Goal: Task Accomplishment & Management: Use online tool/utility

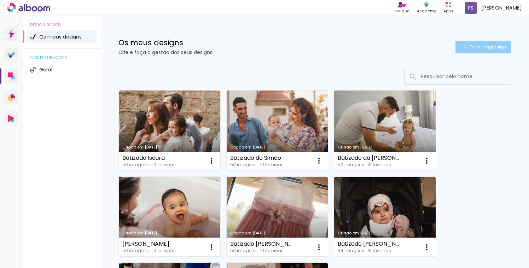
click at [488, 48] on span "Criar um design" at bounding box center [487, 47] width 37 height 5
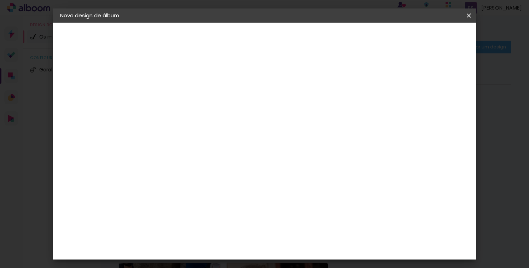
click at [176, 96] on input at bounding box center [176, 94] width 0 height 11
type input "Batizado [PERSON_NAME]"
type paper-input "Batizado [PERSON_NAME]"
click at [248, 42] on paper-button "Avançar" at bounding box center [230, 37] width 35 height 12
click at [217, 161] on div "DreambooksPro" at bounding box center [194, 160] width 46 height 6
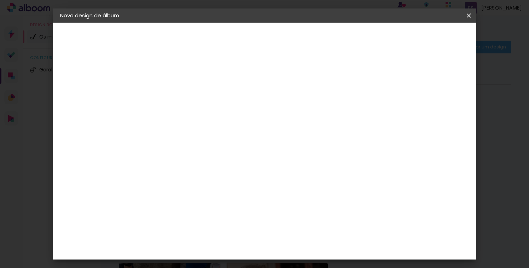
click at [0, 0] on slot "Avançar" at bounding box center [0, 0] width 0 height 0
click at [203, 118] on input "text" at bounding box center [190, 123] width 28 height 11
click at [322, 120] on paper-item "Álbum" at bounding box center [310, 117] width 141 height 14
type input "Álbum"
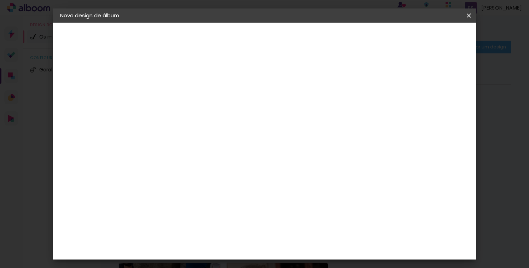
click at [223, 201] on span "20 × 20" at bounding box center [206, 208] width 33 height 14
click at [0, 0] on slot "Avançar" at bounding box center [0, 0] width 0 height 0
click at [389, 39] on span "Iniciar design" at bounding box center [373, 37] width 32 height 5
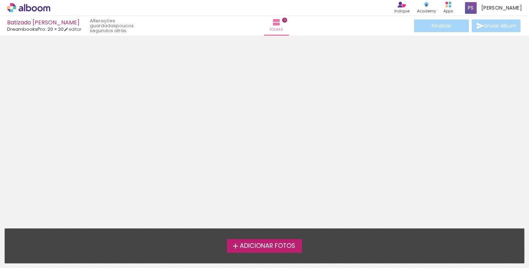
click at [274, 245] on span "Adicionar Fotos" at bounding box center [267, 246] width 55 height 6
click at [0, 0] on input "file" at bounding box center [0, 0] width 0 height 0
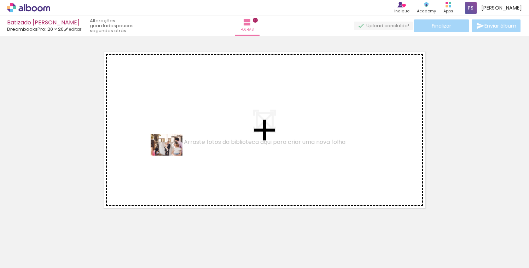
drag, startPoint x: 72, startPoint y: 248, endPoint x: 172, endPoint y: 156, distance: 136.0
click at [172, 156] on quentale-workspace at bounding box center [264, 134] width 529 height 268
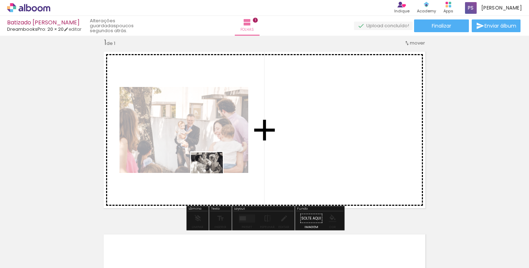
drag, startPoint x: 113, startPoint y: 248, endPoint x: 212, endPoint y: 173, distance: 124.6
click at [212, 173] on quentale-workspace at bounding box center [264, 134] width 529 height 268
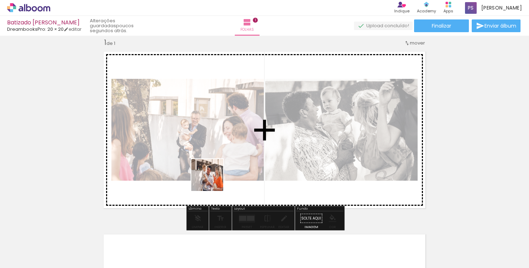
drag, startPoint x: 151, startPoint y: 252, endPoint x: 212, endPoint y: 180, distance: 94.7
click at [212, 180] on quentale-workspace at bounding box center [264, 134] width 529 height 268
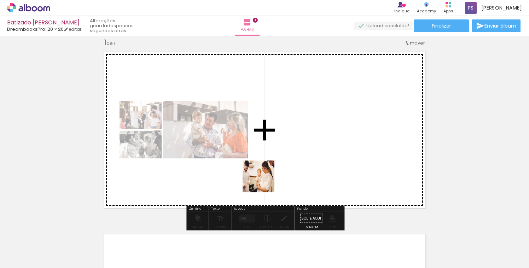
drag, startPoint x: 198, startPoint y: 246, endPoint x: 322, endPoint y: 141, distance: 161.7
click at [322, 141] on quentale-workspace at bounding box center [264, 134] width 529 height 268
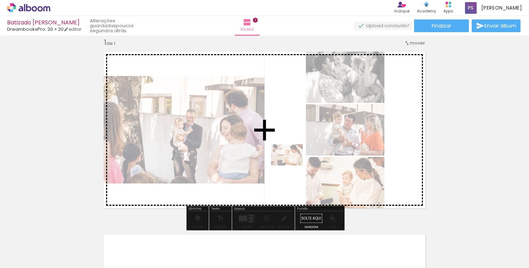
drag, startPoint x: 195, startPoint y: 244, endPoint x: 293, endPoint y: 165, distance: 126.0
click at [293, 165] on quentale-workspace at bounding box center [264, 134] width 529 height 268
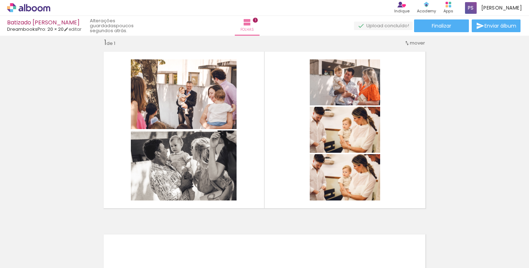
click at [191, 230] on span "Excluir" at bounding box center [187, 229] width 12 height 5
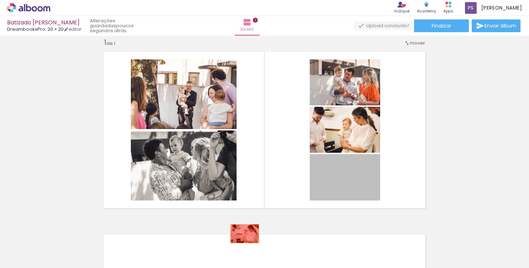
drag, startPoint x: 350, startPoint y: 168, endPoint x: 237, endPoint y: 237, distance: 132.8
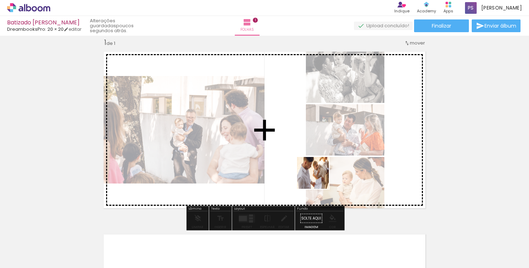
drag, startPoint x: 235, startPoint y: 245, endPoint x: 319, endPoint y: 178, distance: 108.2
click at [319, 178] on quentale-workspace at bounding box center [264, 134] width 529 height 268
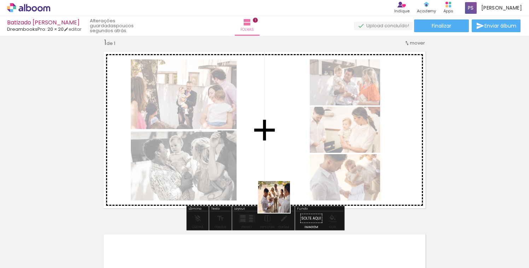
drag, startPoint x: 270, startPoint y: 242, endPoint x: 288, endPoint y: 170, distance: 74.7
click at [288, 170] on quentale-workspace at bounding box center [264, 134] width 529 height 268
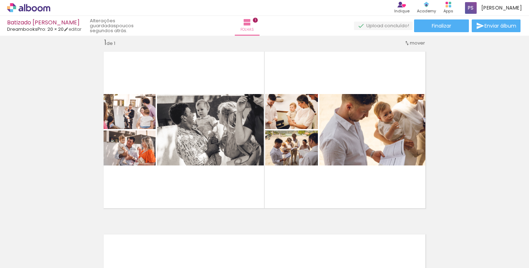
scroll to position [0, 577]
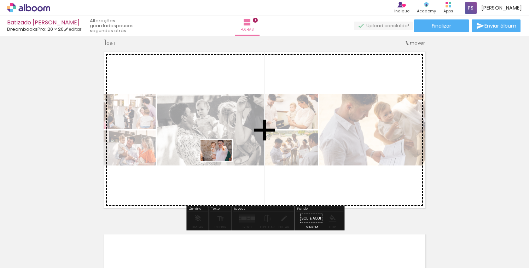
drag, startPoint x: 328, startPoint y: 241, endPoint x: 222, endPoint y: 161, distance: 133.2
click at [222, 161] on quentale-workspace at bounding box center [264, 134] width 529 height 268
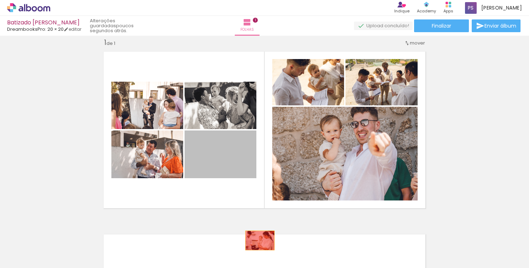
drag, startPoint x: 234, startPoint y: 161, endPoint x: 260, endPoint y: 240, distance: 83.2
click at [260, 240] on quentale-workspace at bounding box center [264, 134] width 529 height 268
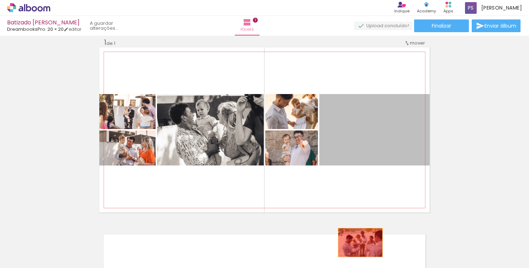
drag, startPoint x: 371, startPoint y: 137, endPoint x: 360, endPoint y: 242, distance: 106.2
click at [360, 242] on quentale-workspace at bounding box center [264, 134] width 529 height 268
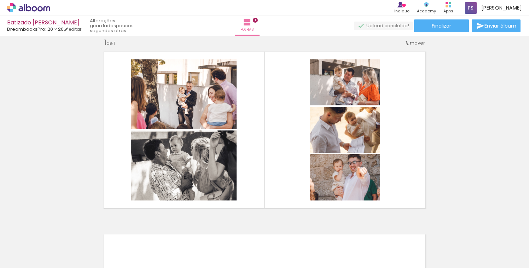
scroll to position [0, 0]
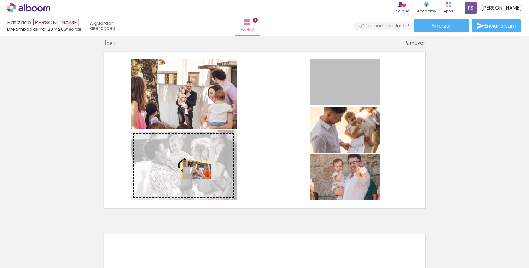
drag, startPoint x: 353, startPoint y: 88, endPoint x: 197, endPoint y: 169, distance: 176.6
click at [0, 0] on slot at bounding box center [0, 0] width 0 height 0
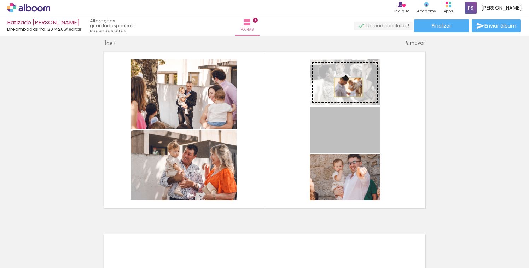
drag, startPoint x: 349, startPoint y: 142, endPoint x: 348, endPoint y: 87, distance: 54.4
click at [0, 0] on slot at bounding box center [0, 0] width 0 height 0
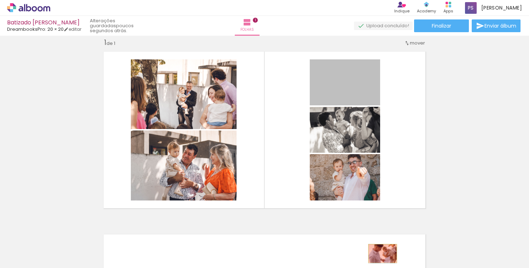
drag, startPoint x: 360, startPoint y: 87, endPoint x: 382, endPoint y: 253, distance: 167.6
click at [382, 253] on quentale-workspace at bounding box center [264, 134] width 529 height 268
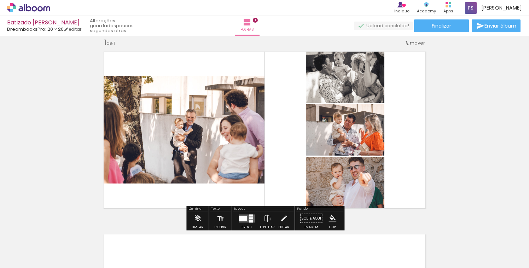
click at [243, 217] on div at bounding box center [243, 218] width 8 height 5
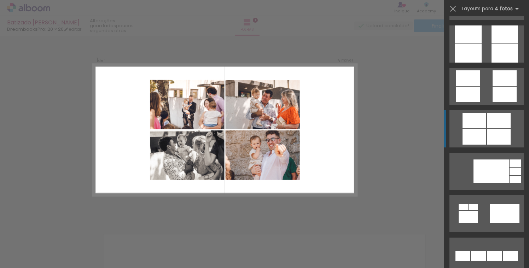
scroll to position [1943, 0]
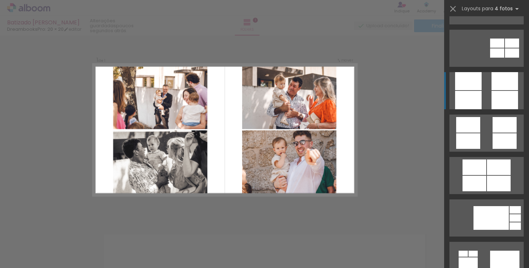
click at [483, 98] on quentale-layouter at bounding box center [486, 90] width 74 height 37
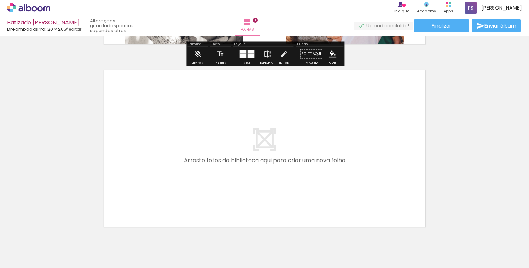
scroll to position [188, 0]
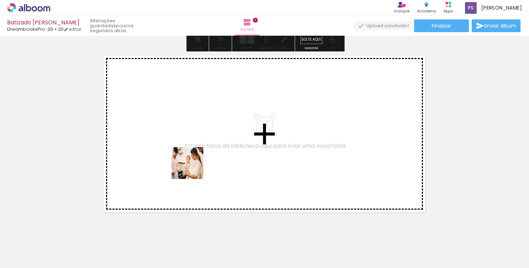
drag, startPoint x: 193, startPoint y: 245, endPoint x: 193, endPoint y: 165, distance: 79.5
click at [193, 165] on quentale-workspace at bounding box center [264, 134] width 529 height 268
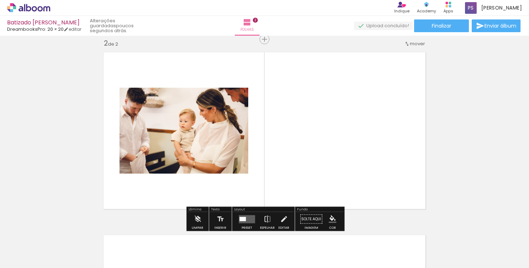
scroll to position [192, 0]
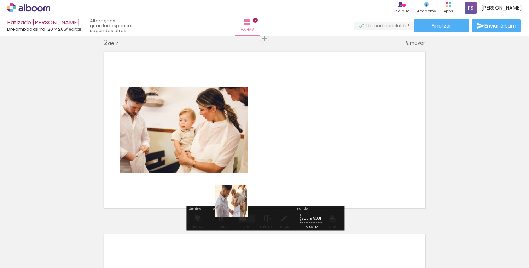
drag, startPoint x: 229, startPoint y: 247, endPoint x: 245, endPoint y: 184, distance: 65.7
click at [245, 184] on quentale-workspace at bounding box center [264, 134] width 529 height 268
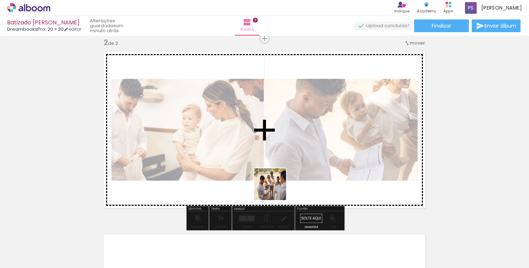
drag, startPoint x: 268, startPoint y: 244, endPoint x: 277, endPoint y: 183, distance: 60.7
click at [277, 183] on quentale-workspace at bounding box center [264, 134] width 529 height 268
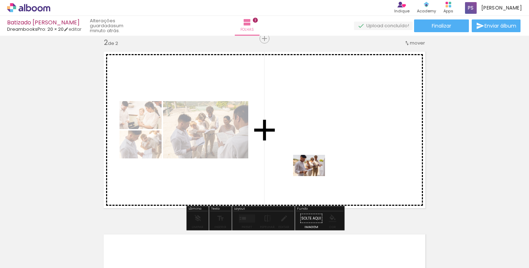
drag, startPoint x: 306, startPoint y: 245, endPoint x: 314, endPoint y: 176, distance: 69.4
click at [314, 176] on quentale-workspace at bounding box center [264, 134] width 529 height 268
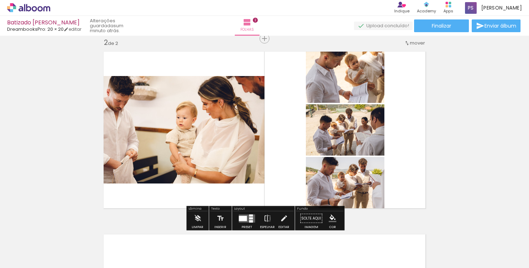
click at [351, 247] on div at bounding box center [347, 244] width 35 height 23
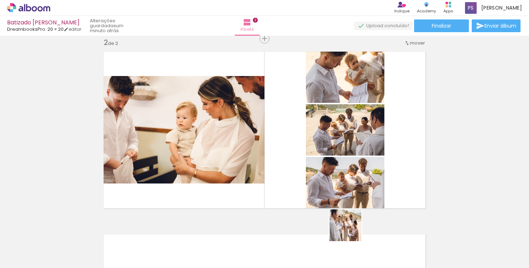
drag, startPoint x: 351, startPoint y: 244, endPoint x: 351, endPoint y: 194, distance: 50.2
click at [351, 194] on quentale-workspace at bounding box center [264, 134] width 529 height 268
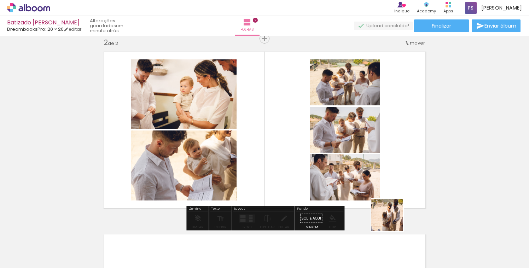
drag, startPoint x: 396, startPoint y: 247, endPoint x: 384, endPoint y: 183, distance: 65.4
click at [384, 183] on quentale-workspace at bounding box center [264, 134] width 529 height 268
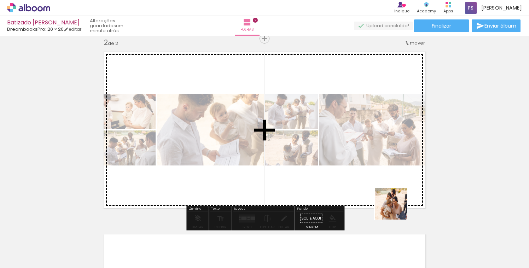
drag, startPoint x: 433, startPoint y: 248, endPoint x: 375, endPoint y: 184, distance: 85.8
click at [375, 184] on quentale-workspace at bounding box center [264, 134] width 529 height 268
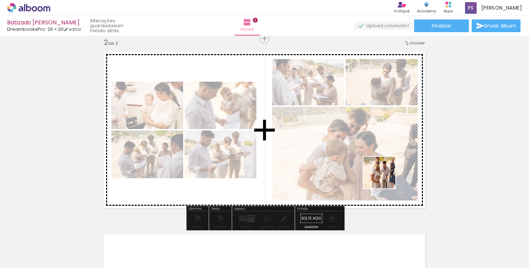
drag, startPoint x: 464, startPoint y: 242, endPoint x: 383, endPoint y: 177, distance: 103.5
click at [383, 177] on quentale-workspace at bounding box center [264, 134] width 529 height 268
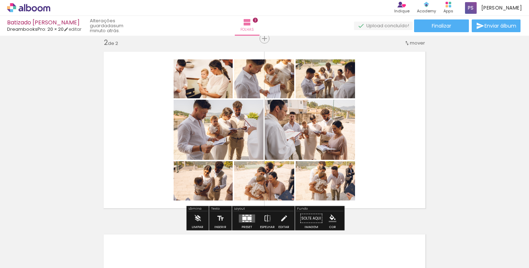
click at [243, 217] on div at bounding box center [244, 218] width 4 height 4
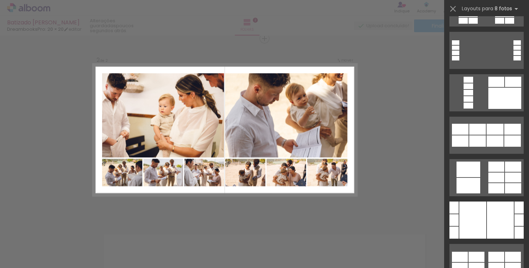
scroll to position [629, 0]
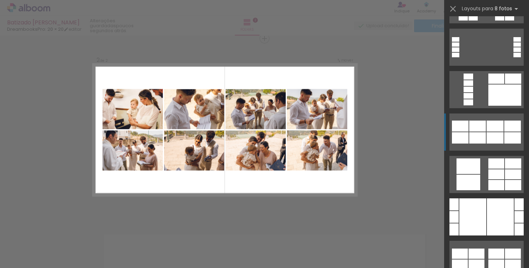
click at [489, 132] on div at bounding box center [494, 137] width 17 height 11
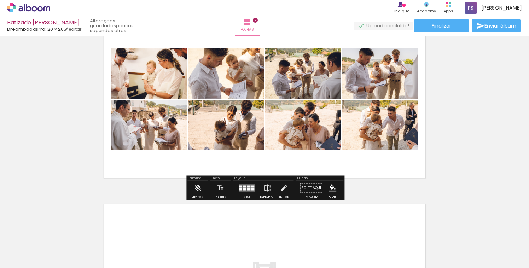
scroll to position [218, 0]
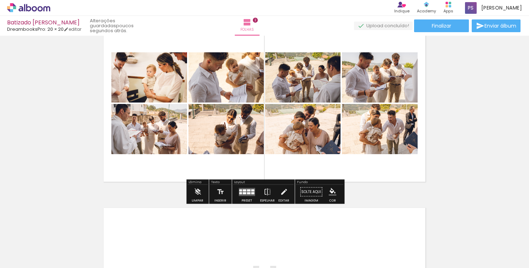
click at [245, 190] on quentale-layouter at bounding box center [247, 192] width 16 height 8
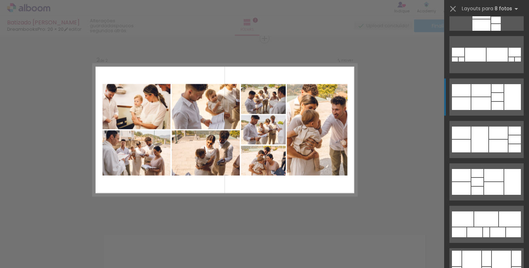
scroll to position [1049, 0]
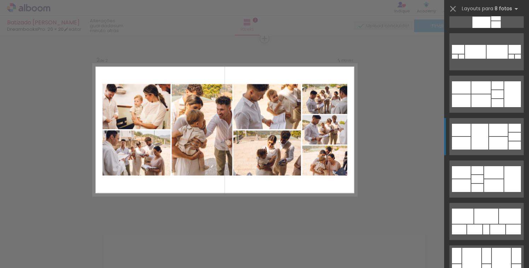
click at [482, 142] on div at bounding box center [479, 137] width 17 height 26
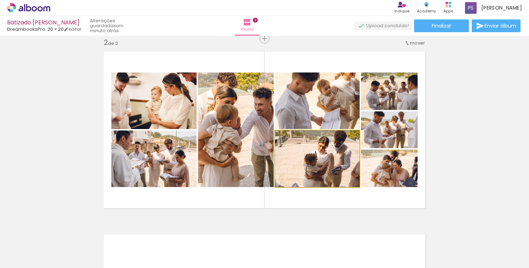
click at [340, 163] on quentale-photo at bounding box center [317, 158] width 84 height 57
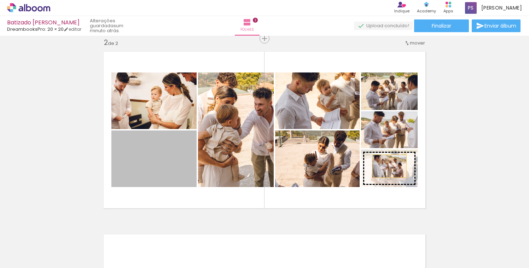
drag, startPoint x: 166, startPoint y: 164, endPoint x: 389, endPoint y: 166, distance: 223.0
click at [0, 0] on slot at bounding box center [0, 0] width 0 height 0
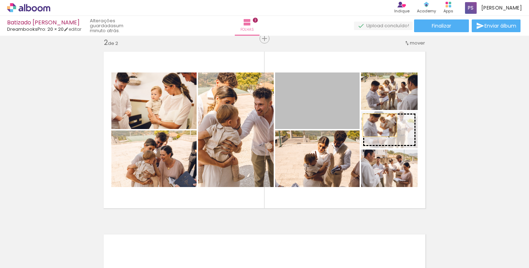
drag, startPoint x: 320, startPoint y: 101, endPoint x: 386, endPoint y: 128, distance: 71.0
click at [0, 0] on slot at bounding box center [0, 0] width 0 height 0
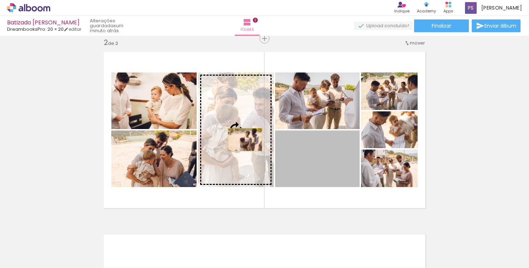
drag, startPoint x: 337, startPoint y: 158, endPoint x: 245, endPoint y: 140, distance: 93.4
click at [0, 0] on slot at bounding box center [0, 0] width 0 height 0
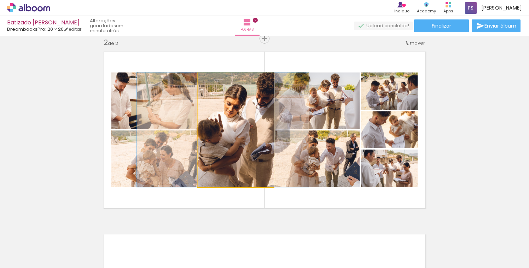
drag, startPoint x: 237, startPoint y: 139, endPoint x: 224, endPoint y: 140, distance: 13.2
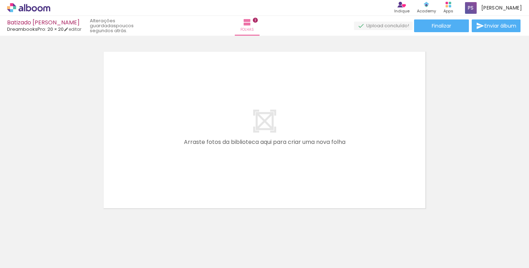
scroll to position [383, 0]
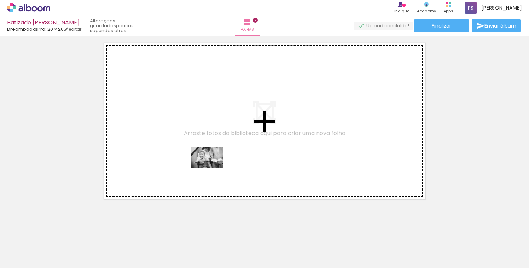
drag, startPoint x: 213, startPoint y: 245, endPoint x: 212, endPoint y: 168, distance: 76.7
click at [212, 168] on quentale-workspace at bounding box center [264, 134] width 529 height 268
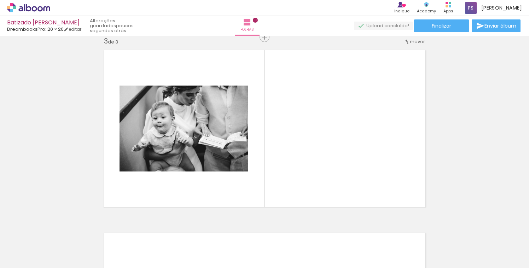
scroll to position [374, 0]
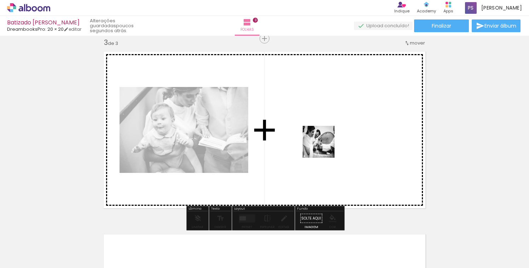
drag, startPoint x: 292, startPoint y: 246, endPoint x: 325, endPoint y: 145, distance: 105.7
click at [325, 145] on quentale-workspace at bounding box center [264, 134] width 529 height 268
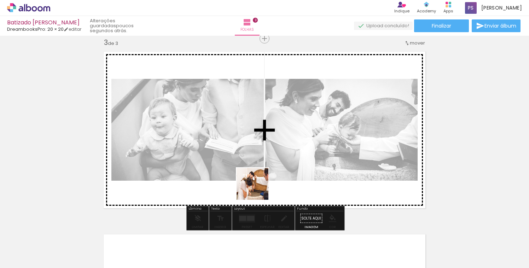
drag, startPoint x: 252, startPoint y: 250, endPoint x: 258, endPoint y: 181, distance: 69.2
click at [258, 181] on quentale-workspace at bounding box center [264, 134] width 529 height 268
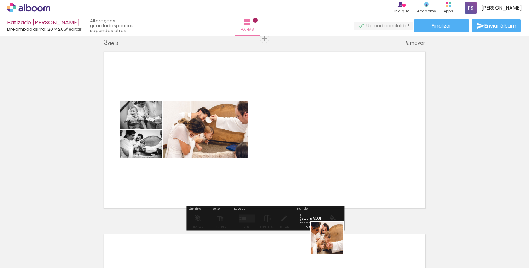
drag, startPoint x: 332, startPoint y: 245, endPoint x: 332, endPoint y: 173, distance: 72.1
click at [332, 173] on quentale-workspace at bounding box center [264, 134] width 529 height 268
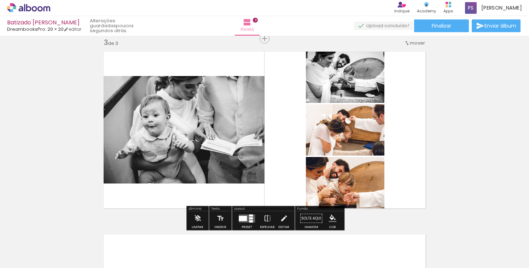
click at [373, 249] on div at bounding box center [368, 244] width 35 height 23
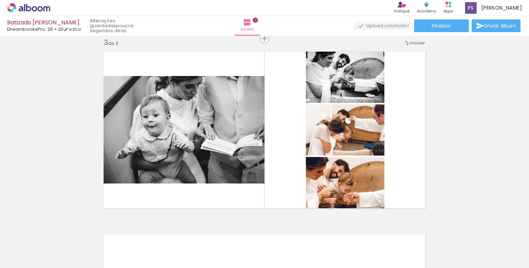
scroll to position [0, 426]
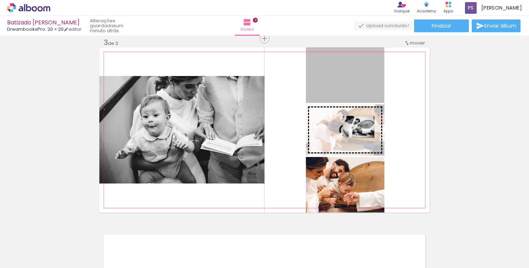
drag, startPoint x: 360, startPoint y: 81, endPoint x: 358, endPoint y: 127, distance: 45.6
click at [0, 0] on slot at bounding box center [0, 0] width 0 height 0
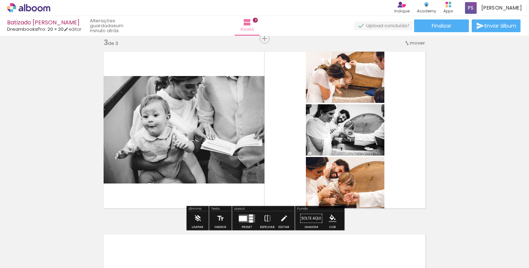
click at [244, 217] on div at bounding box center [243, 218] width 8 height 5
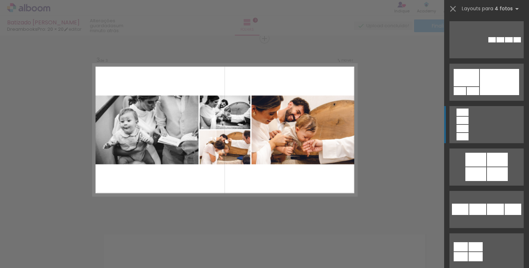
scroll to position [1447, 0]
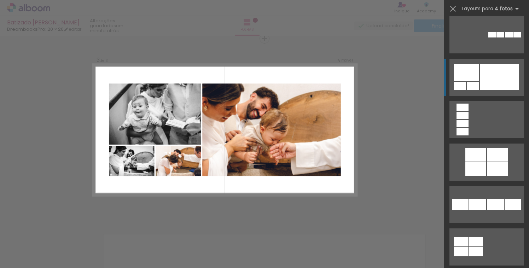
click at [489, 82] on div at bounding box center [499, 77] width 39 height 26
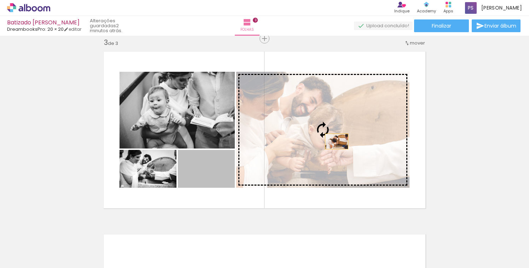
drag, startPoint x: 210, startPoint y: 171, endPoint x: 336, endPoint y: 141, distance: 130.0
click at [0, 0] on slot at bounding box center [0, 0] width 0 height 0
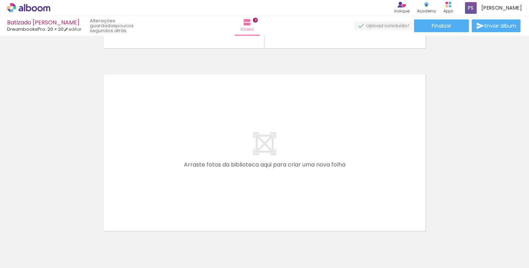
scroll to position [537, 0]
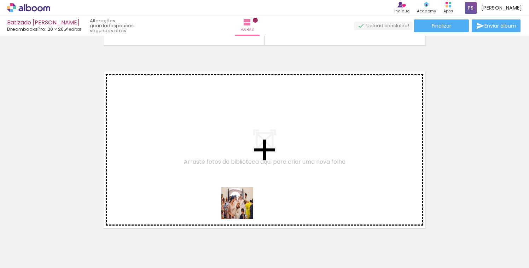
drag, startPoint x: 242, startPoint y: 242, endPoint x: 243, endPoint y: 196, distance: 45.9
click at [243, 196] on quentale-workspace at bounding box center [264, 134] width 529 height 268
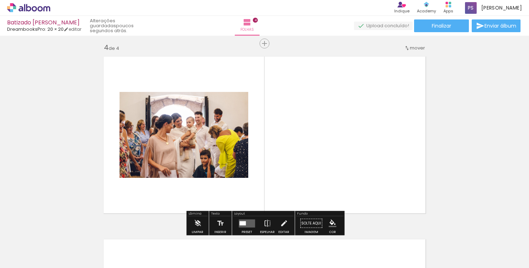
scroll to position [557, 0]
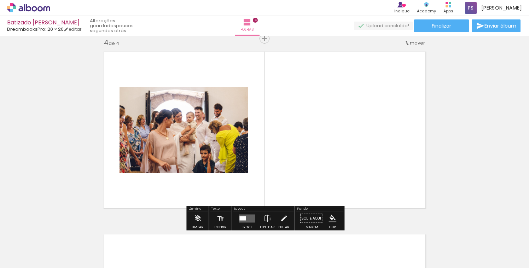
drag, startPoint x: 284, startPoint y: 240, endPoint x: 286, endPoint y: 175, distance: 65.4
click at [286, 175] on quentale-workspace at bounding box center [264, 134] width 529 height 268
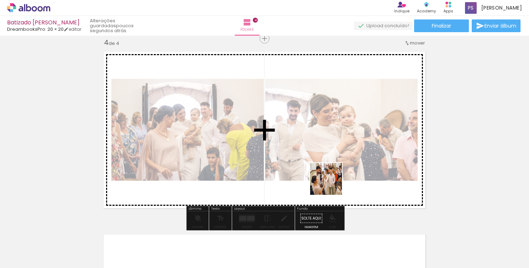
drag, startPoint x: 329, startPoint y: 244, endPoint x: 331, endPoint y: 184, distance: 60.1
click at [331, 184] on quentale-workspace at bounding box center [264, 134] width 529 height 268
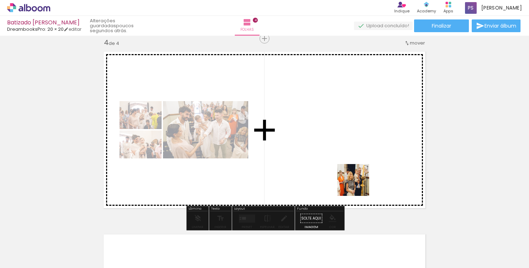
drag, startPoint x: 358, startPoint y: 235, endPoint x: 359, endPoint y: 173, distance: 62.2
click at [359, 173] on quentale-workspace at bounding box center [264, 134] width 529 height 268
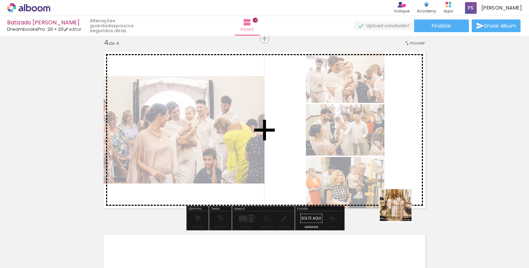
drag, startPoint x: 401, startPoint y: 243, endPoint x: 399, endPoint y: 178, distance: 64.7
click at [399, 178] on quentale-workspace at bounding box center [264, 134] width 529 height 268
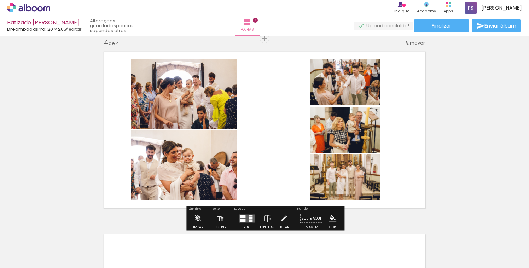
drag, startPoint x: 438, startPoint y: 251, endPoint x: 388, endPoint y: 148, distance: 113.8
click at [388, 148] on quentale-workspace at bounding box center [264, 134] width 529 height 268
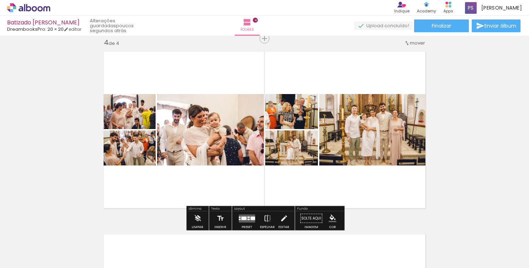
click at [247, 217] on div at bounding box center [248, 216] width 2 height 1
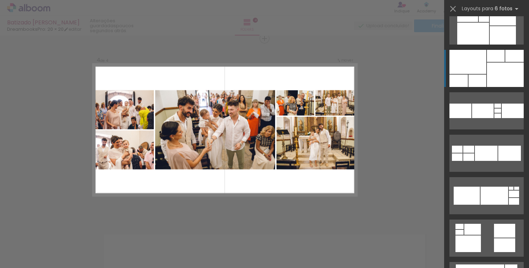
scroll to position [609, 0]
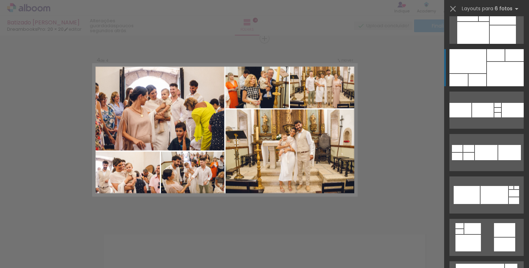
click at [473, 67] on div at bounding box center [467, 61] width 37 height 24
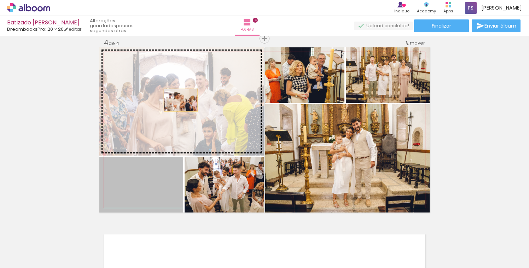
drag, startPoint x: 160, startPoint y: 188, endPoint x: 181, endPoint y: 100, distance: 90.3
click at [0, 0] on slot at bounding box center [0, 0] width 0 height 0
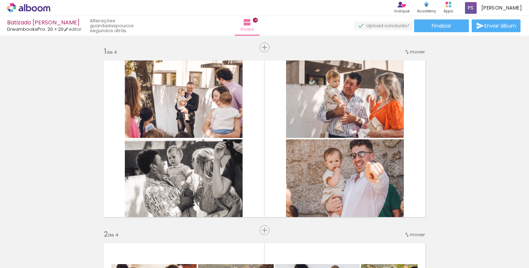
scroll to position [0, 426]
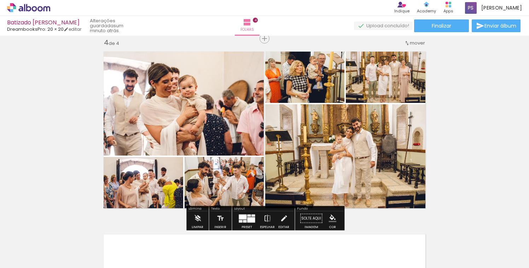
click at [247, 217] on div at bounding box center [251, 219] width 8 height 5
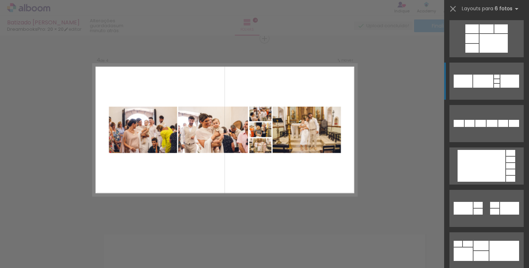
scroll to position [1064, 0]
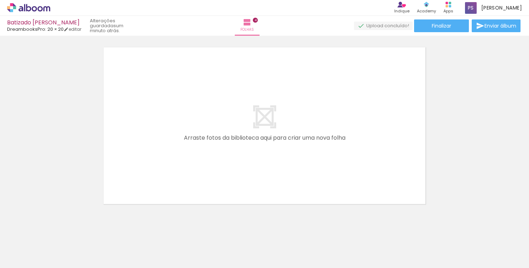
scroll to position [0, 780]
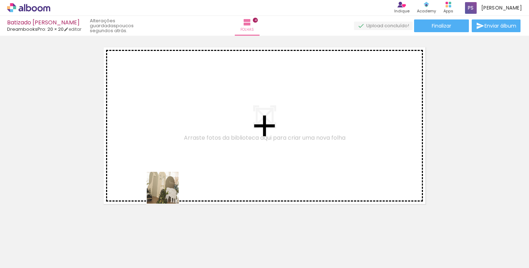
drag, startPoint x: 168, startPoint y: 248, endPoint x: 168, endPoint y: 176, distance: 72.5
click at [168, 176] on quentale-workspace at bounding box center [264, 134] width 529 height 268
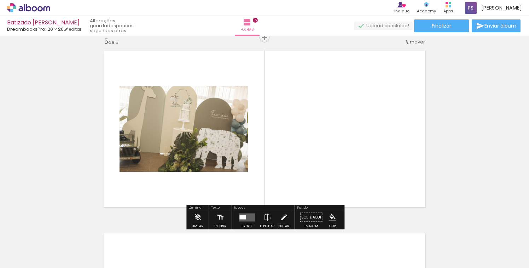
scroll to position [740, 0]
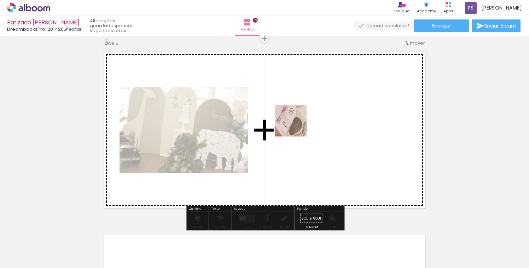
drag, startPoint x: 207, startPoint y: 251, endPoint x: 297, endPoint y: 125, distance: 154.3
click at [297, 125] on quentale-workspace at bounding box center [264, 134] width 529 height 268
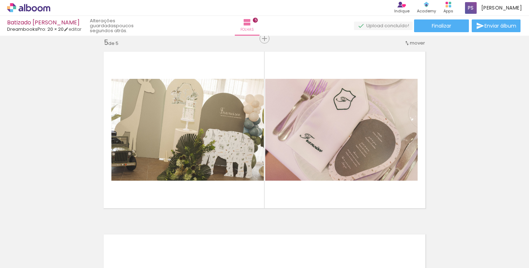
scroll to position [0, 758]
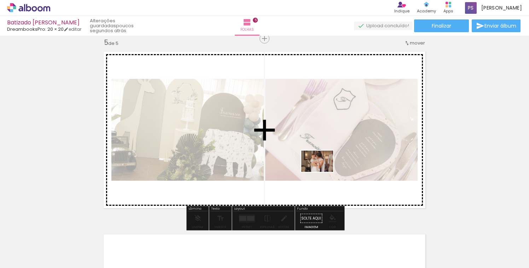
drag, startPoint x: 267, startPoint y: 247, endPoint x: 322, endPoint y: 172, distance: 93.3
click at [322, 172] on quentale-workspace at bounding box center [264, 134] width 529 height 268
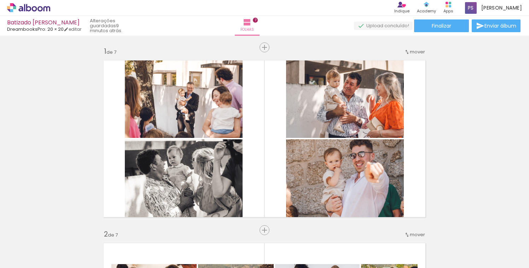
scroll to position [0, 981]
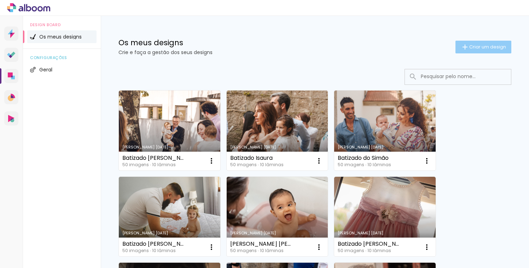
click at [479, 47] on span "Criar um design" at bounding box center [487, 47] width 37 height 5
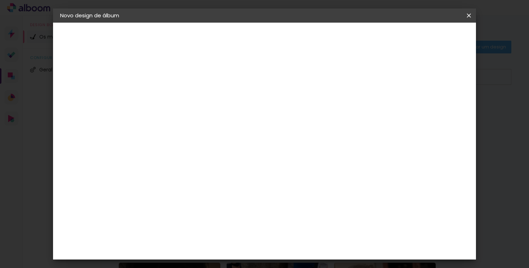
click at [176, 94] on input at bounding box center [176, 94] width 0 height 11
type input "A"
type input "Batizado Maria"
type paper-input "Batizado Maria"
click at [0, 0] on slot "Avançar" at bounding box center [0, 0] width 0 height 0
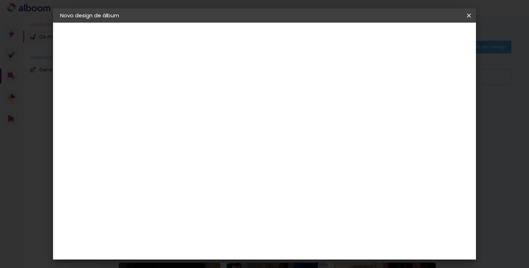
click at [217, 159] on div "DreambooksPro" at bounding box center [194, 160] width 46 height 6
click at [0, 0] on slot "Avançar" at bounding box center [0, 0] width 0 height 0
click at [203, 118] on input "text" at bounding box center [190, 123] width 28 height 11
click at [320, 116] on paper-item "Álbum" at bounding box center [310, 117] width 141 height 14
type input "Álbum"
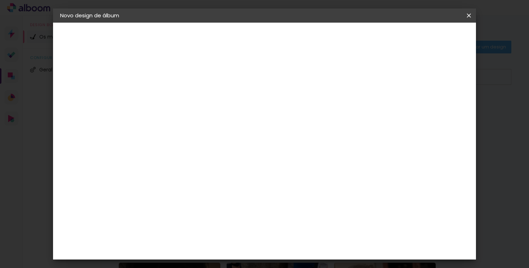
scroll to position [105, 0]
click at [223, 216] on span "20 × 20" at bounding box center [206, 223] width 33 height 14
click at [0, 0] on slot "Avançar" at bounding box center [0, 0] width 0 height 0
click at [389, 39] on span "Iniciar design" at bounding box center [373, 37] width 32 height 5
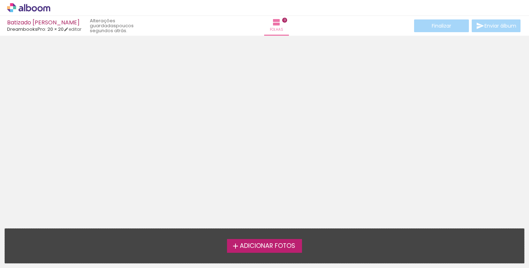
click at [262, 247] on span "Adicionar Fotos" at bounding box center [267, 246] width 55 height 6
click at [0, 0] on input "file" at bounding box center [0, 0] width 0 height 0
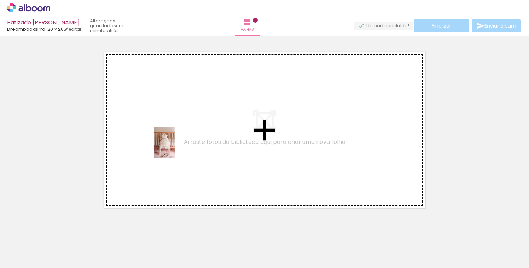
drag, startPoint x: 70, startPoint y: 238, endPoint x: 175, endPoint y: 148, distance: 138.8
click at [175, 148] on quentale-workspace at bounding box center [264, 134] width 529 height 268
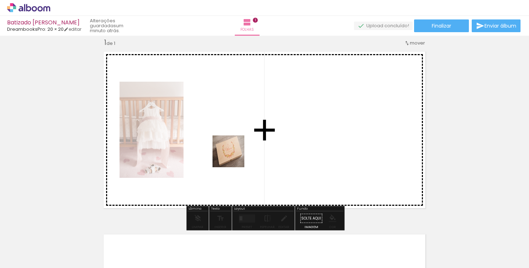
drag, startPoint x: 115, startPoint y: 247, endPoint x: 234, endPoint y: 157, distance: 149.4
click at [234, 157] on quentale-workspace at bounding box center [264, 134] width 529 height 268
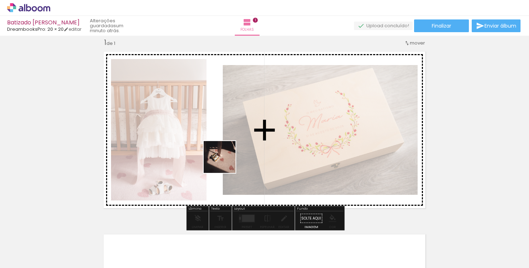
drag, startPoint x: 154, startPoint y: 246, endPoint x: 225, endPoint y: 162, distance: 109.1
click at [225, 162] on quentale-workspace at bounding box center [264, 134] width 529 height 268
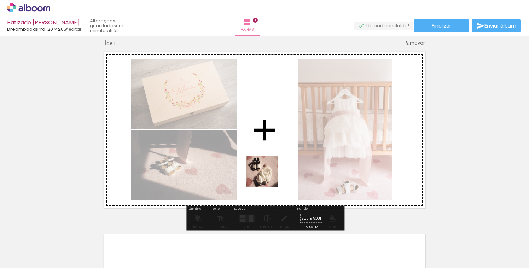
drag, startPoint x: 196, startPoint y: 242, endPoint x: 276, endPoint y: 167, distance: 109.8
click at [276, 167] on quentale-workspace at bounding box center [264, 134] width 529 height 268
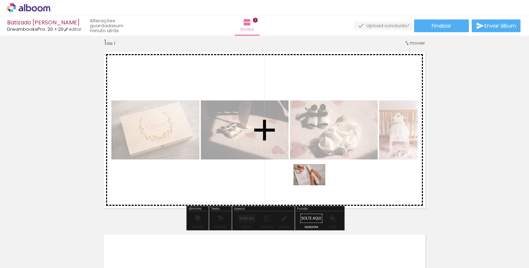
drag, startPoint x: 235, startPoint y: 249, endPoint x: 315, endPoint y: 185, distance: 102.1
click at [315, 185] on quentale-workspace at bounding box center [264, 134] width 529 height 268
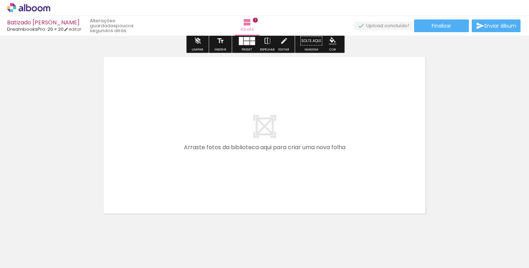
scroll to position [190, 0]
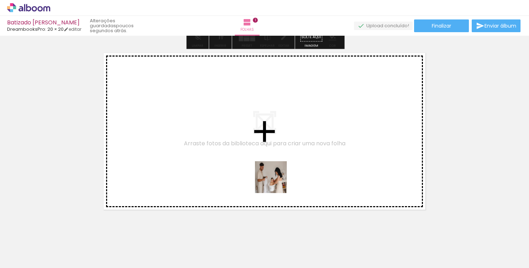
drag, startPoint x: 276, startPoint y: 246, endPoint x: 276, endPoint y: 182, distance: 63.3
click at [276, 182] on quentale-workspace at bounding box center [264, 134] width 529 height 268
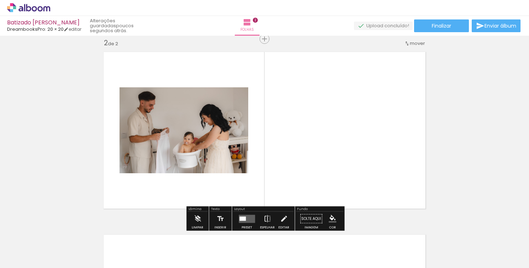
scroll to position [192, 0]
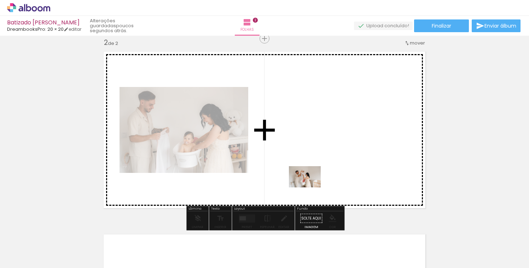
drag, startPoint x: 307, startPoint y: 248, endPoint x: 310, endPoint y: 187, distance: 61.2
click at [310, 187] on quentale-workspace at bounding box center [264, 134] width 529 height 268
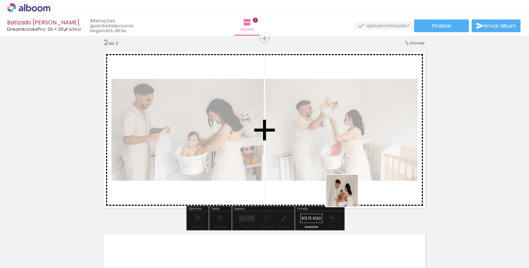
drag, startPoint x: 347, startPoint y: 242, endPoint x: 347, endPoint y: 178, distance: 63.6
click at [347, 178] on quentale-workspace at bounding box center [264, 134] width 529 height 268
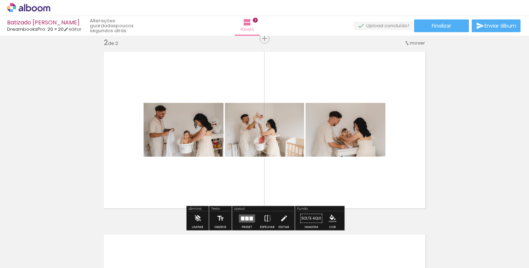
drag, startPoint x: 387, startPoint y: 245, endPoint x: 381, endPoint y: 163, distance: 82.9
click at [381, 163] on quentale-workspace at bounding box center [264, 134] width 529 height 268
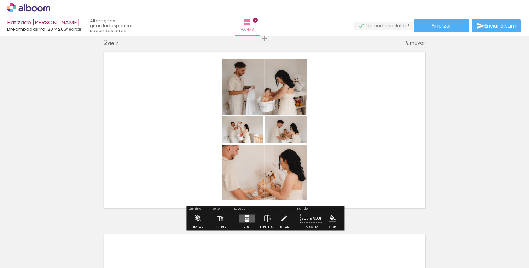
click at [242, 218] on quentale-layouter at bounding box center [247, 218] width 16 height 8
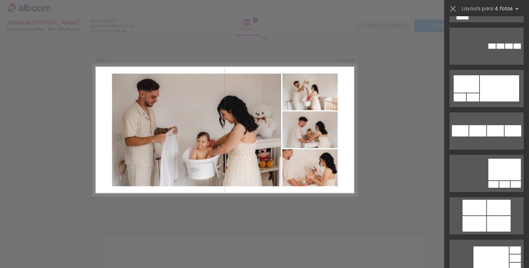
scroll to position [1607, 0]
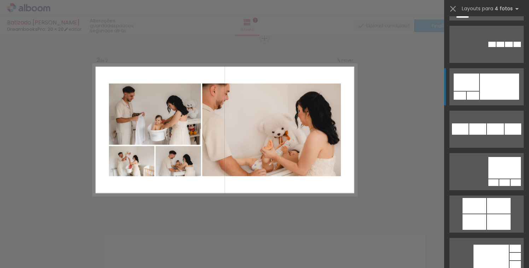
click at [490, 87] on div at bounding box center [499, 87] width 39 height 26
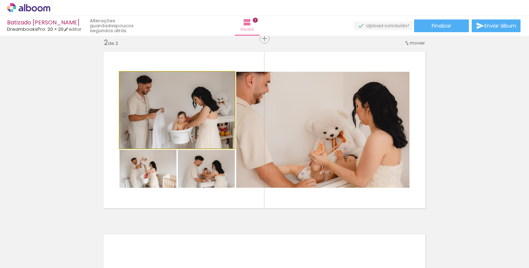
click at [196, 123] on quentale-photo at bounding box center [176, 110] width 115 height 77
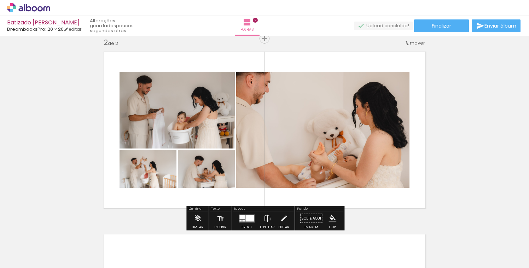
click at [267, 219] on iron-icon at bounding box center [267, 218] width 8 height 14
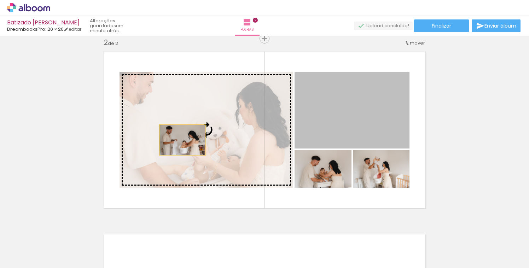
drag, startPoint x: 325, startPoint y: 120, endPoint x: 177, endPoint y: 141, distance: 149.9
click at [0, 0] on slot at bounding box center [0, 0] width 0 height 0
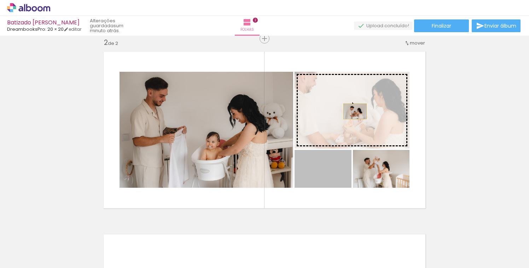
drag, startPoint x: 332, startPoint y: 177, endPoint x: 355, endPoint y: 111, distance: 69.8
click at [0, 0] on slot at bounding box center [0, 0] width 0 height 0
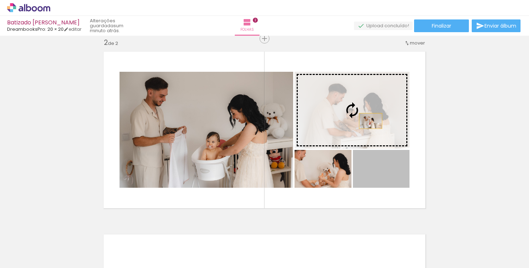
drag, startPoint x: 393, startPoint y: 172, endPoint x: 370, endPoint y: 121, distance: 55.8
click at [0, 0] on slot at bounding box center [0, 0] width 0 height 0
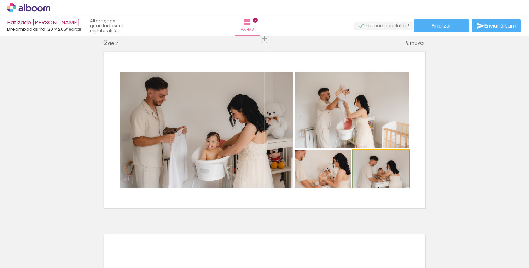
drag, startPoint x: 379, startPoint y: 179, endPoint x: 383, endPoint y: 118, distance: 61.3
click at [0, 0] on slot at bounding box center [0, 0] width 0 height 0
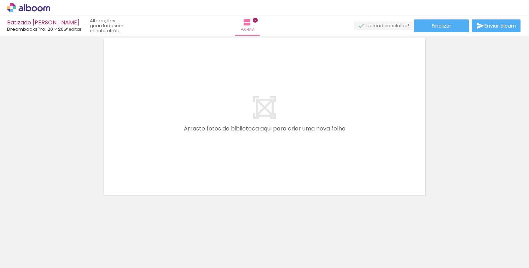
scroll to position [0, 236]
drag, startPoint x: 203, startPoint y: 247, endPoint x: 203, endPoint y: 165, distance: 82.0
click at [203, 165] on quentale-workspace at bounding box center [264, 134] width 529 height 268
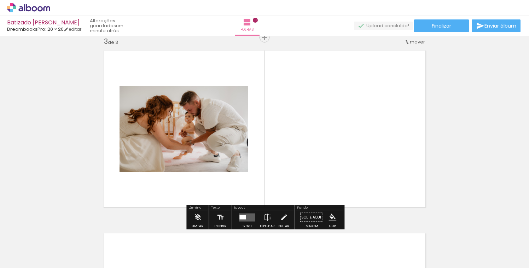
scroll to position [374, 0]
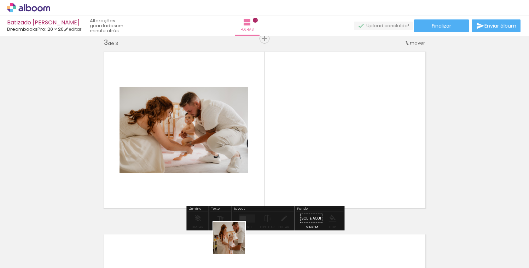
drag, startPoint x: 234, startPoint y: 245, endPoint x: 235, endPoint y: 183, distance: 61.9
click at [235, 183] on quentale-workspace at bounding box center [264, 134] width 529 height 268
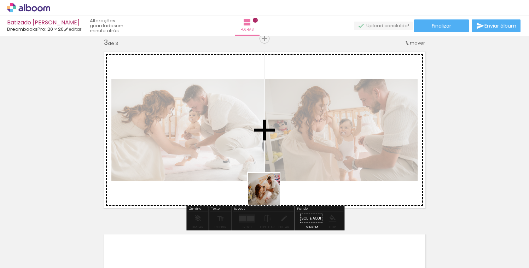
drag, startPoint x: 269, startPoint y: 246, endPoint x: 270, endPoint y: 170, distance: 75.3
click at [270, 170] on quentale-workspace at bounding box center [264, 134] width 529 height 268
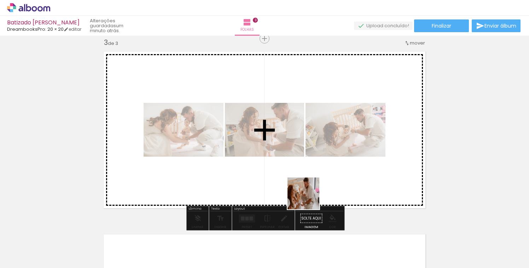
drag, startPoint x: 309, startPoint y: 240, endPoint x: 309, endPoint y: 177, distance: 62.9
click at [309, 177] on quentale-workspace at bounding box center [264, 134] width 529 height 268
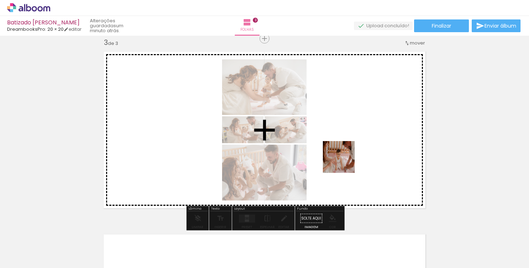
drag, startPoint x: 344, startPoint y: 243, endPoint x: 345, endPoint y: 152, distance: 90.8
click at [345, 152] on quentale-workspace at bounding box center [264, 134] width 529 height 268
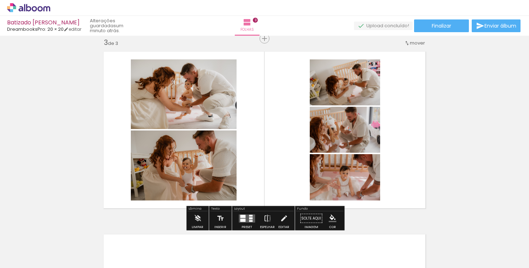
click at [249, 218] on div at bounding box center [251, 218] width 4 height 2
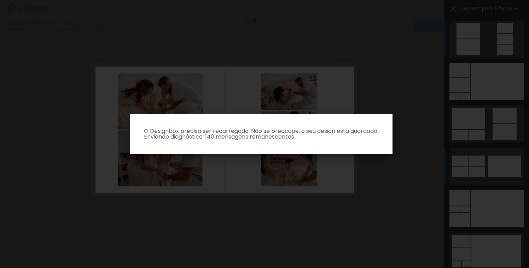
scroll to position [10, 0]
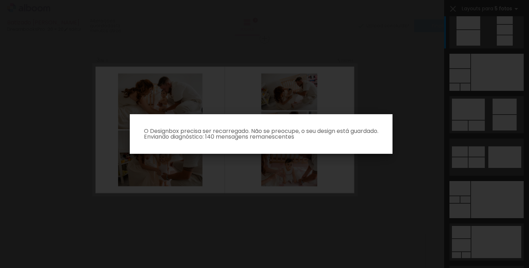
click at [420, 118] on iron-overlay-backdrop at bounding box center [264, 134] width 529 height 268
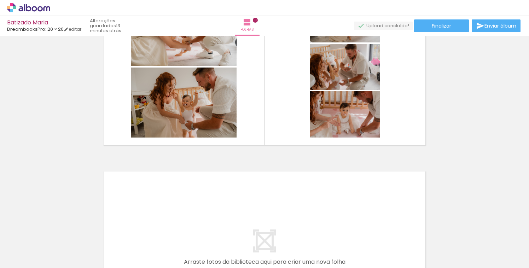
scroll to position [398, 0]
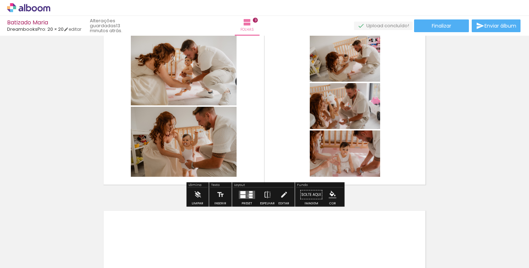
click at [249, 195] on div at bounding box center [251, 194] width 4 height 2
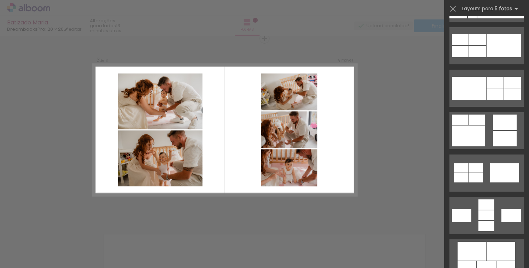
scroll to position [292, 0]
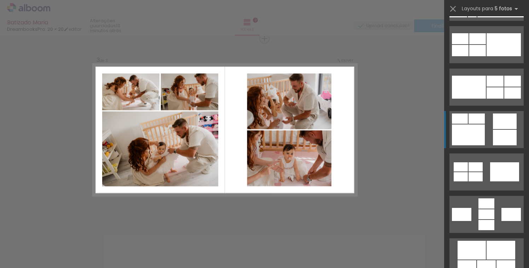
click at [488, 137] on quentale-layouter at bounding box center [486, 129] width 74 height 37
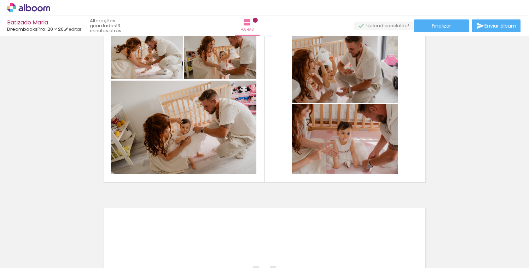
scroll to position [392, 0]
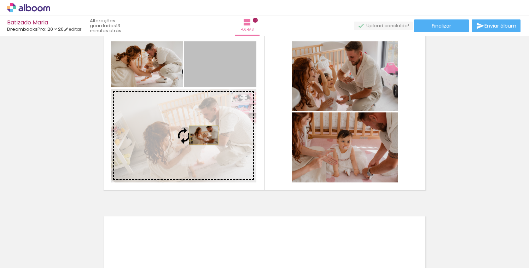
drag, startPoint x: 228, startPoint y: 66, endPoint x: 204, endPoint y: 135, distance: 72.8
click at [0, 0] on slot at bounding box center [0, 0] width 0 height 0
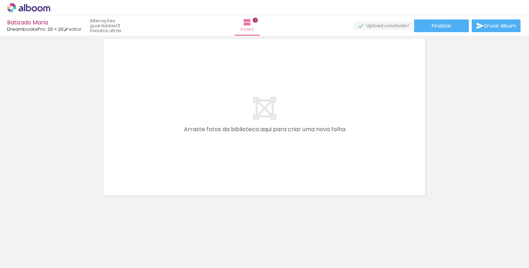
scroll to position [0, 442]
drag, startPoint x: 187, startPoint y: 248, endPoint x: 195, endPoint y: 171, distance: 77.9
click at [195, 171] on quentale-workspace at bounding box center [264, 134] width 529 height 268
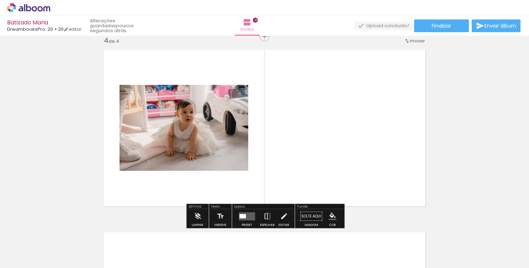
scroll to position [557, 0]
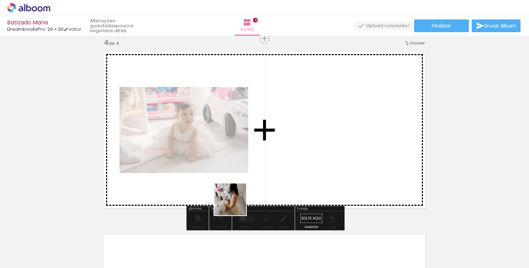
drag, startPoint x: 234, startPoint y: 246, endPoint x: 242, endPoint y: 181, distance: 65.6
click at [242, 181] on quentale-workspace at bounding box center [264, 134] width 529 height 268
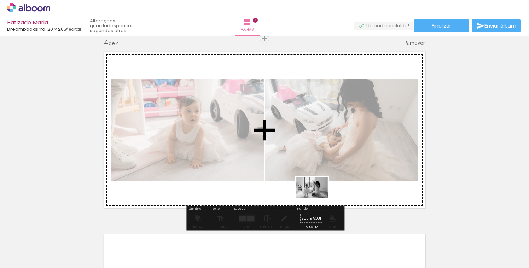
drag, startPoint x: 305, startPoint y: 244, endPoint x: 317, endPoint y: 198, distance: 47.9
click at [317, 198] on quentale-workspace at bounding box center [264, 134] width 529 height 268
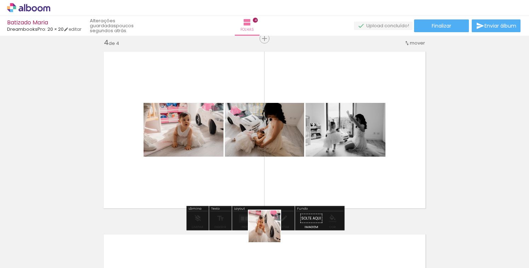
drag, startPoint x: 267, startPoint y: 246, endPoint x: 286, endPoint y: 181, distance: 67.7
click at [286, 181] on quentale-workspace at bounding box center [264, 134] width 529 height 268
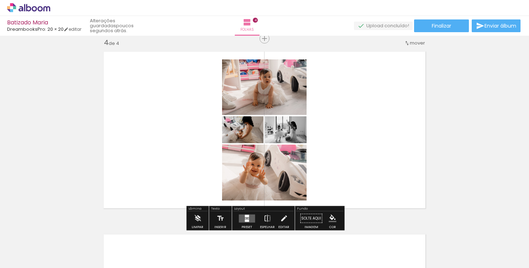
drag, startPoint x: 345, startPoint y: 247, endPoint x: 356, endPoint y: 142, distance: 105.2
click at [356, 142] on quentale-workspace at bounding box center [264, 134] width 529 height 268
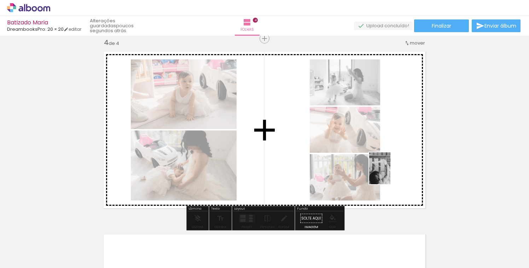
drag, startPoint x: 385, startPoint y: 242, endPoint x: 390, endPoint y: 174, distance: 68.4
click at [390, 174] on quentale-workspace at bounding box center [264, 134] width 529 height 268
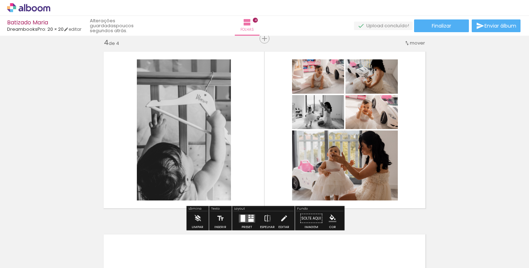
click at [248, 219] on div at bounding box center [250, 219] width 5 height 3
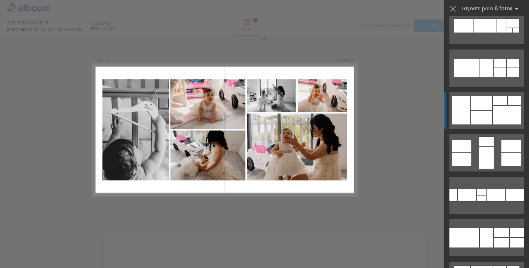
scroll to position [229, 0]
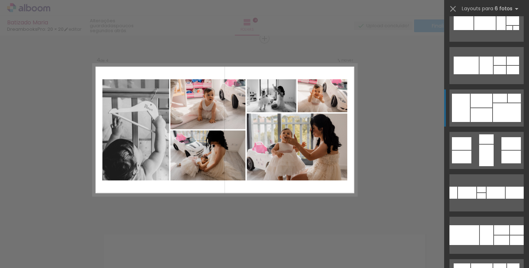
click at [505, 111] on div at bounding box center [507, 112] width 28 height 19
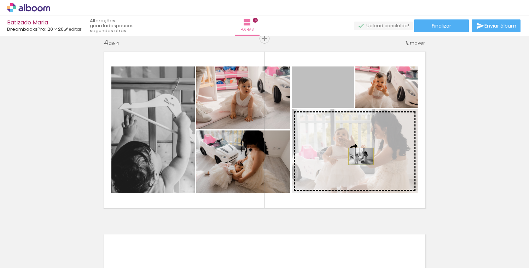
drag, startPoint x: 335, startPoint y: 99, endPoint x: 361, endPoint y: 156, distance: 62.8
click at [0, 0] on slot at bounding box center [0, 0] width 0 height 0
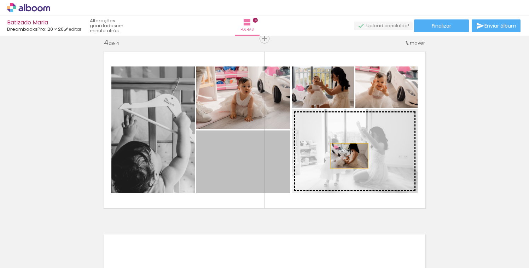
drag, startPoint x: 233, startPoint y: 162, endPoint x: 394, endPoint y: 156, distance: 161.3
click at [0, 0] on slot at bounding box center [0, 0] width 0 height 0
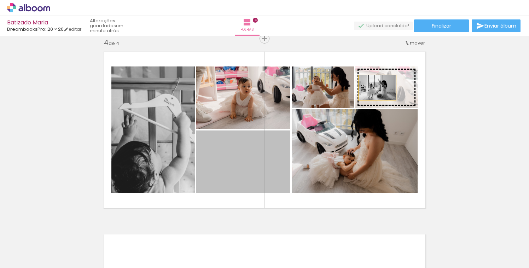
drag, startPoint x: 251, startPoint y: 164, endPoint x: 377, endPoint y: 88, distance: 147.5
click at [0, 0] on slot at bounding box center [0, 0] width 0 height 0
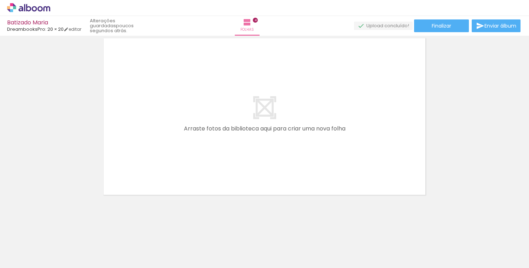
scroll to position [0, 659]
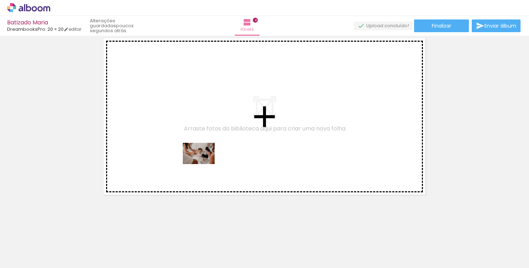
drag, startPoint x: 208, startPoint y: 245, endPoint x: 204, endPoint y: 164, distance: 80.7
click at [204, 164] on quentale-workspace at bounding box center [264, 134] width 529 height 268
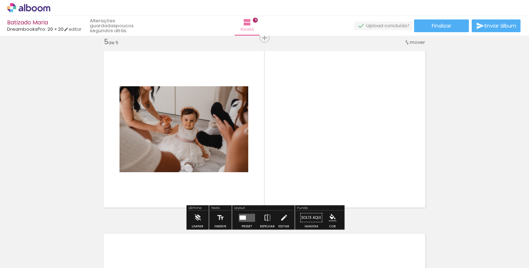
scroll to position [740, 0]
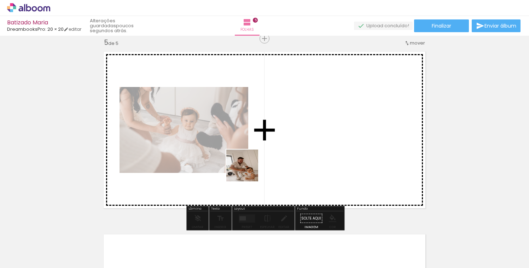
drag, startPoint x: 247, startPoint y: 242, endPoint x: 247, endPoint y: 171, distance: 71.7
click at [247, 171] on quentale-workspace at bounding box center [264, 134] width 529 height 268
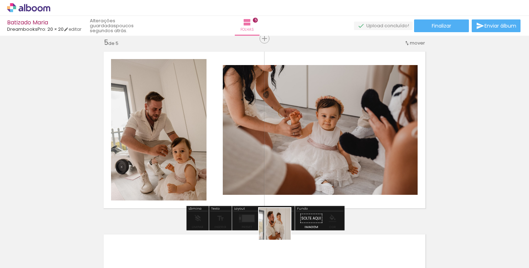
drag, startPoint x: 280, startPoint y: 243, endPoint x: 280, endPoint y: 164, distance: 78.5
click at [280, 164] on quentale-workspace at bounding box center [264, 134] width 529 height 268
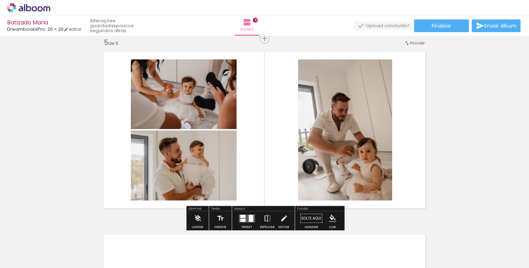
drag, startPoint x: 323, startPoint y: 251, endPoint x: 323, endPoint y: 170, distance: 81.6
click at [323, 170] on quentale-workspace at bounding box center [264, 134] width 529 height 268
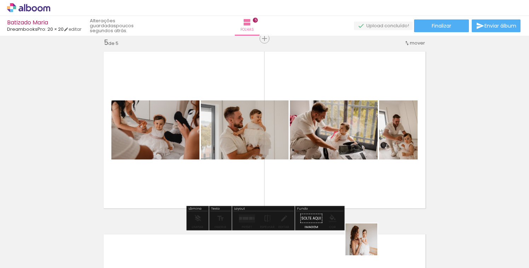
drag, startPoint x: 366, startPoint y: 247, endPoint x: 363, endPoint y: 163, distance: 84.2
click at [363, 163] on quentale-workspace at bounding box center [264, 134] width 529 height 268
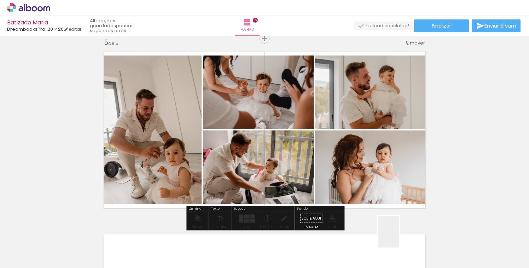
drag, startPoint x: 399, startPoint y: 240, endPoint x: 383, endPoint y: 172, distance: 69.4
click at [383, 172] on quentale-workspace at bounding box center [264, 134] width 529 height 268
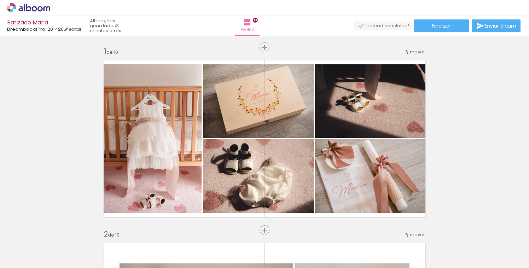
scroll to position [0, 1447]
